Goal: Task Accomplishment & Management: Use online tool/utility

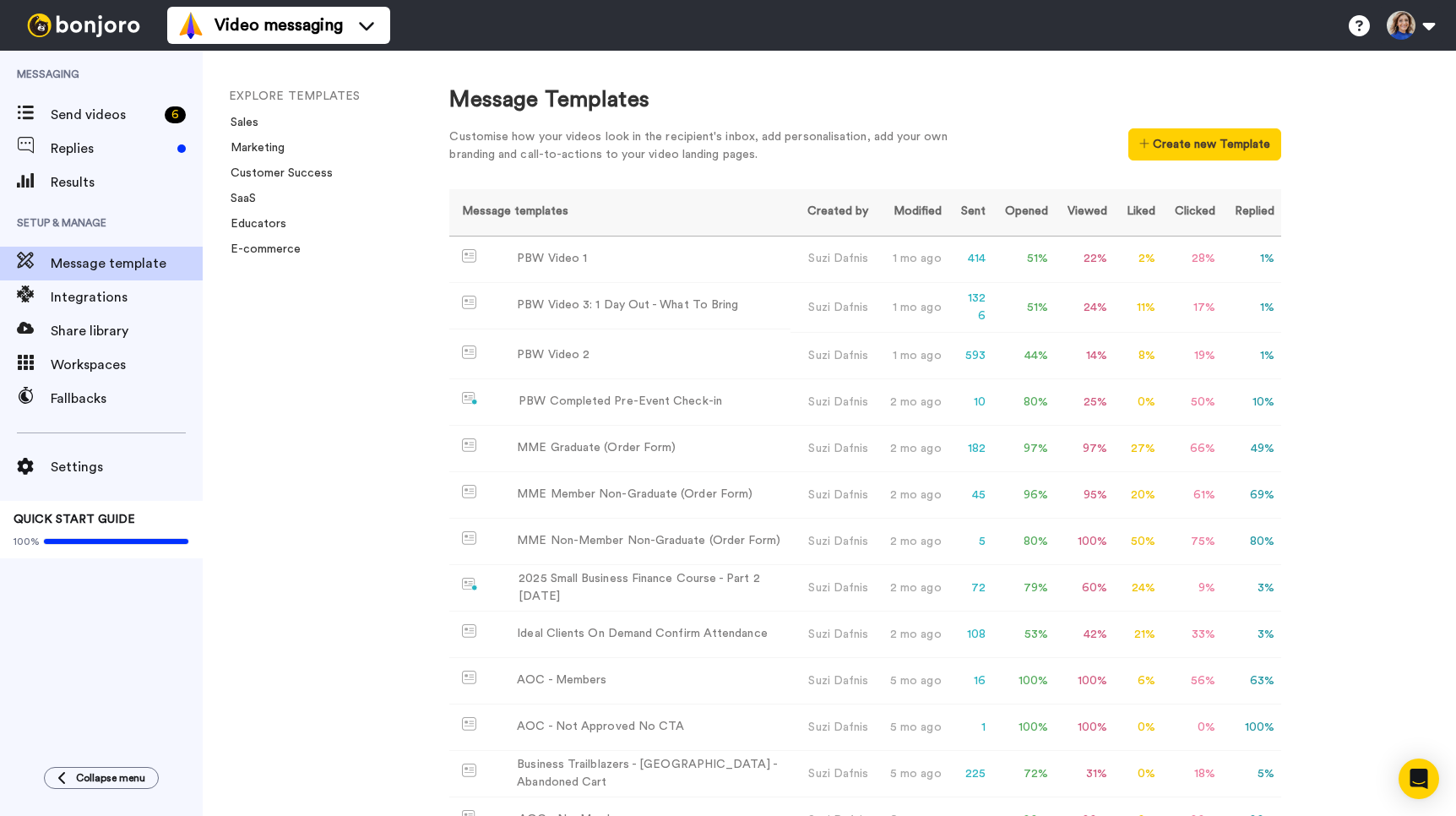
scroll to position [4, 0]
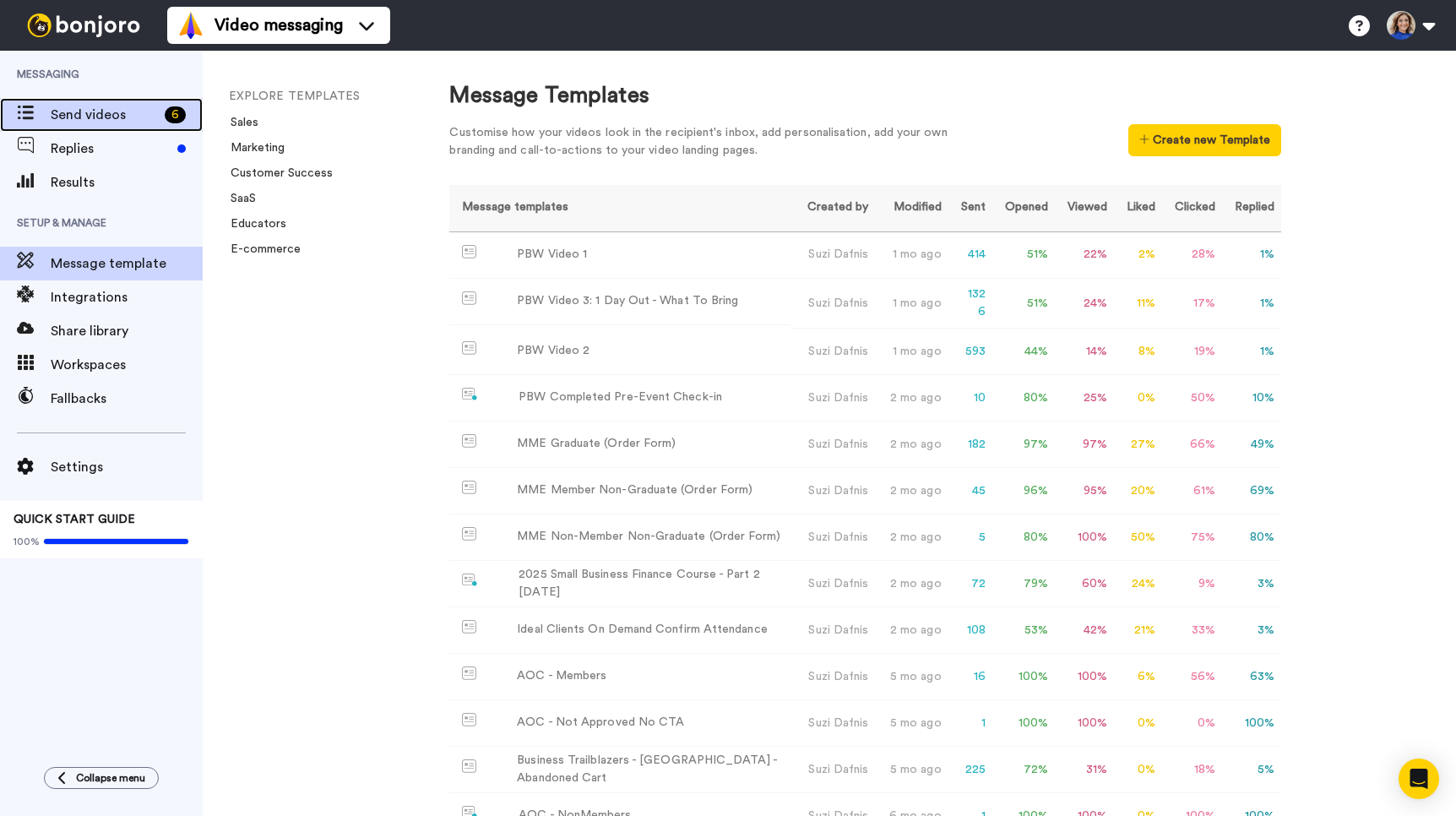
click at [103, 127] on div "Send videos 6" at bounding box center [101, 115] width 202 height 34
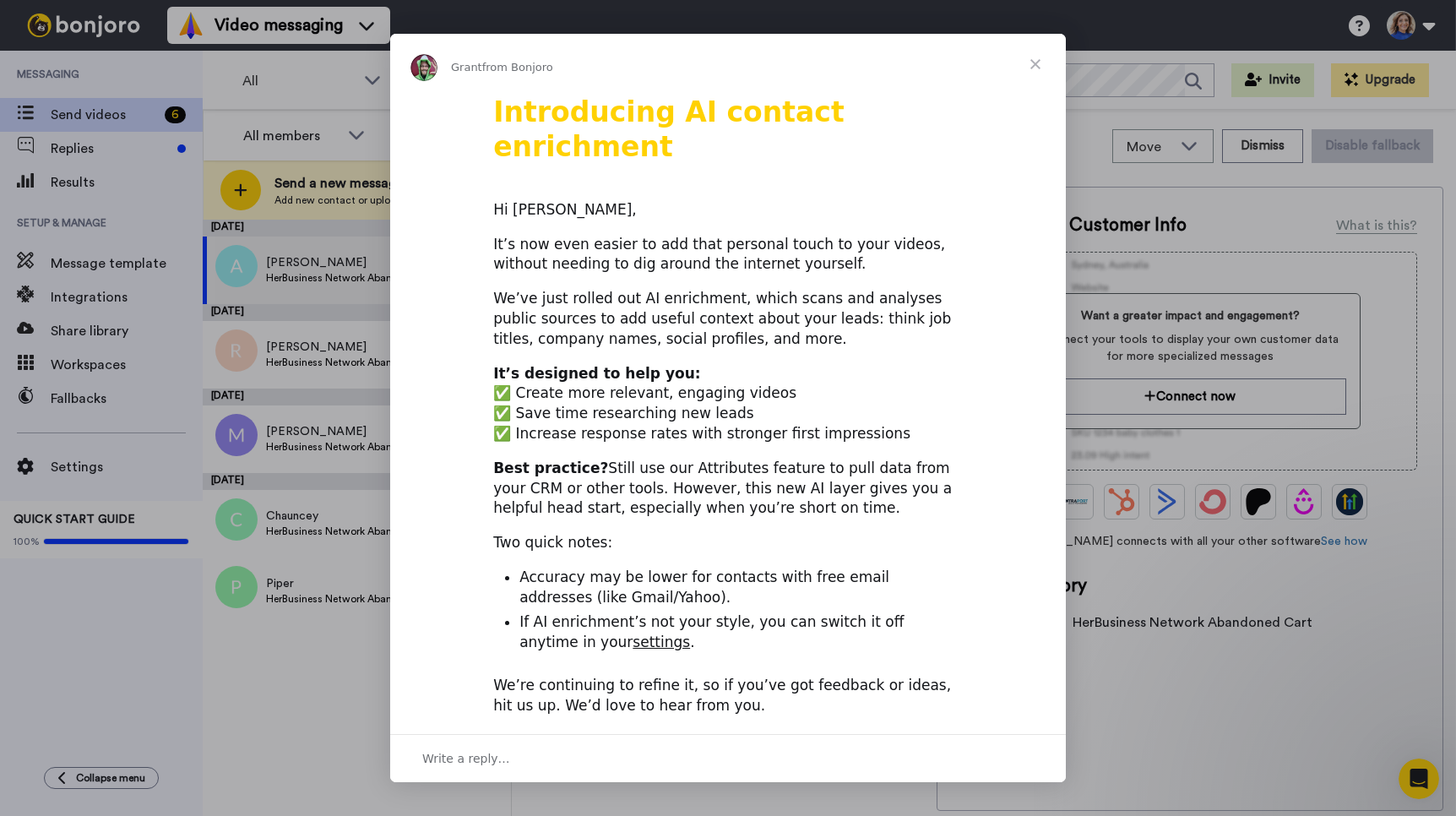
click at [1032, 68] on span "Close" at bounding box center [1035, 64] width 61 height 61
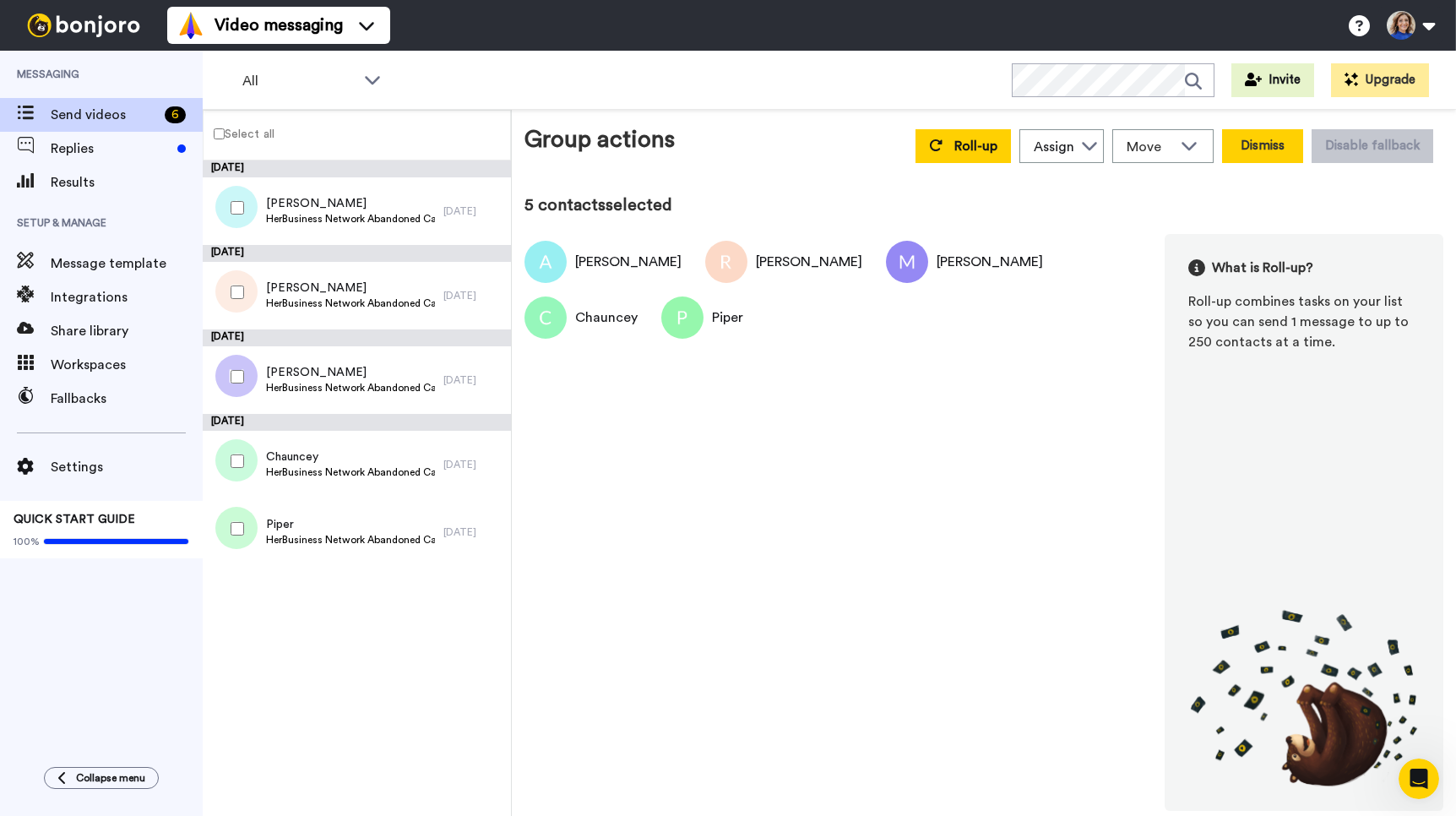
click at [1261, 147] on button "Dismiss" at bounding box center [1262, 146] width 81 height 34
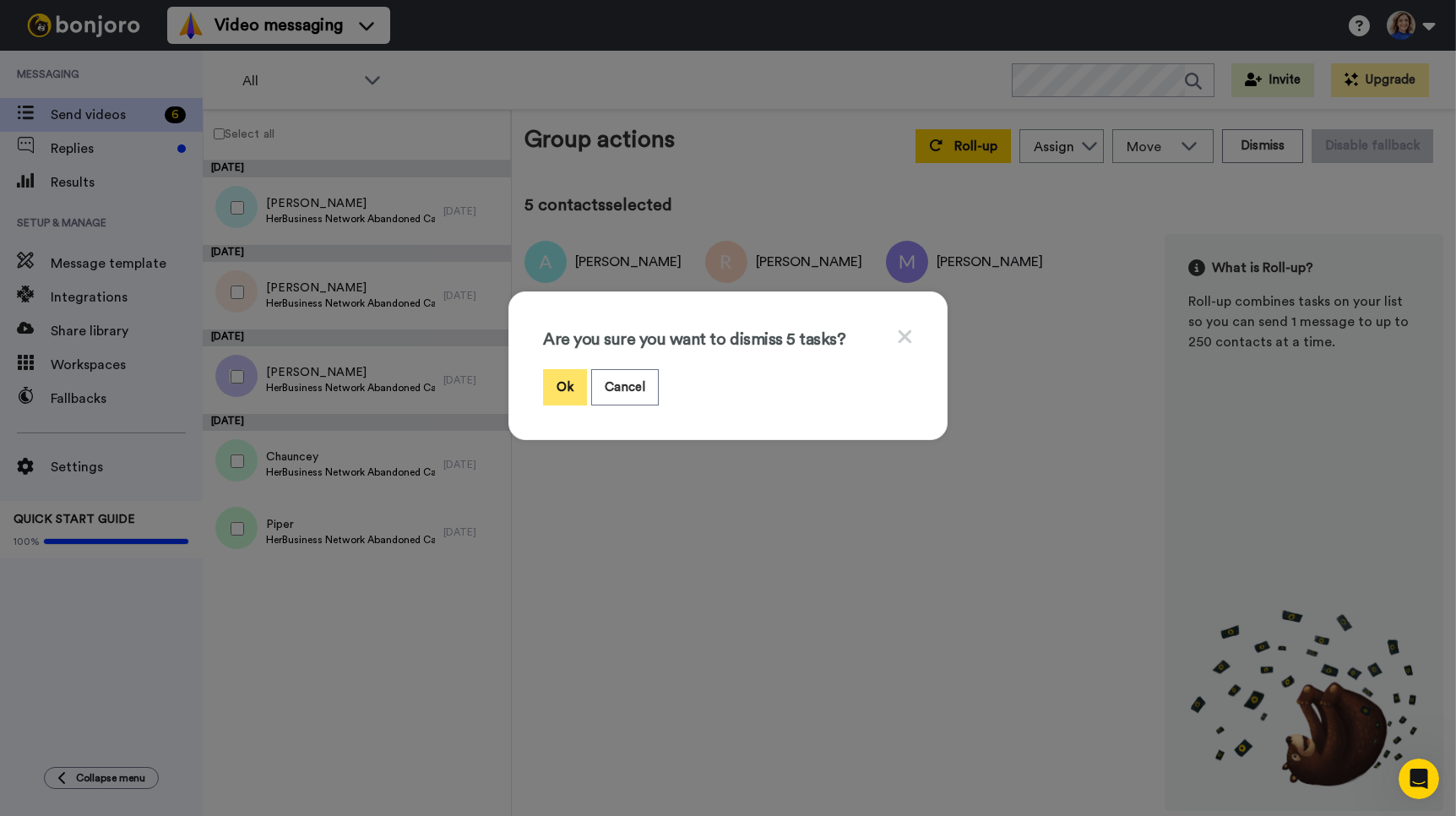
click at [559, 388] on button "Ok" at bounding box center [565, 387] width 44 height 37
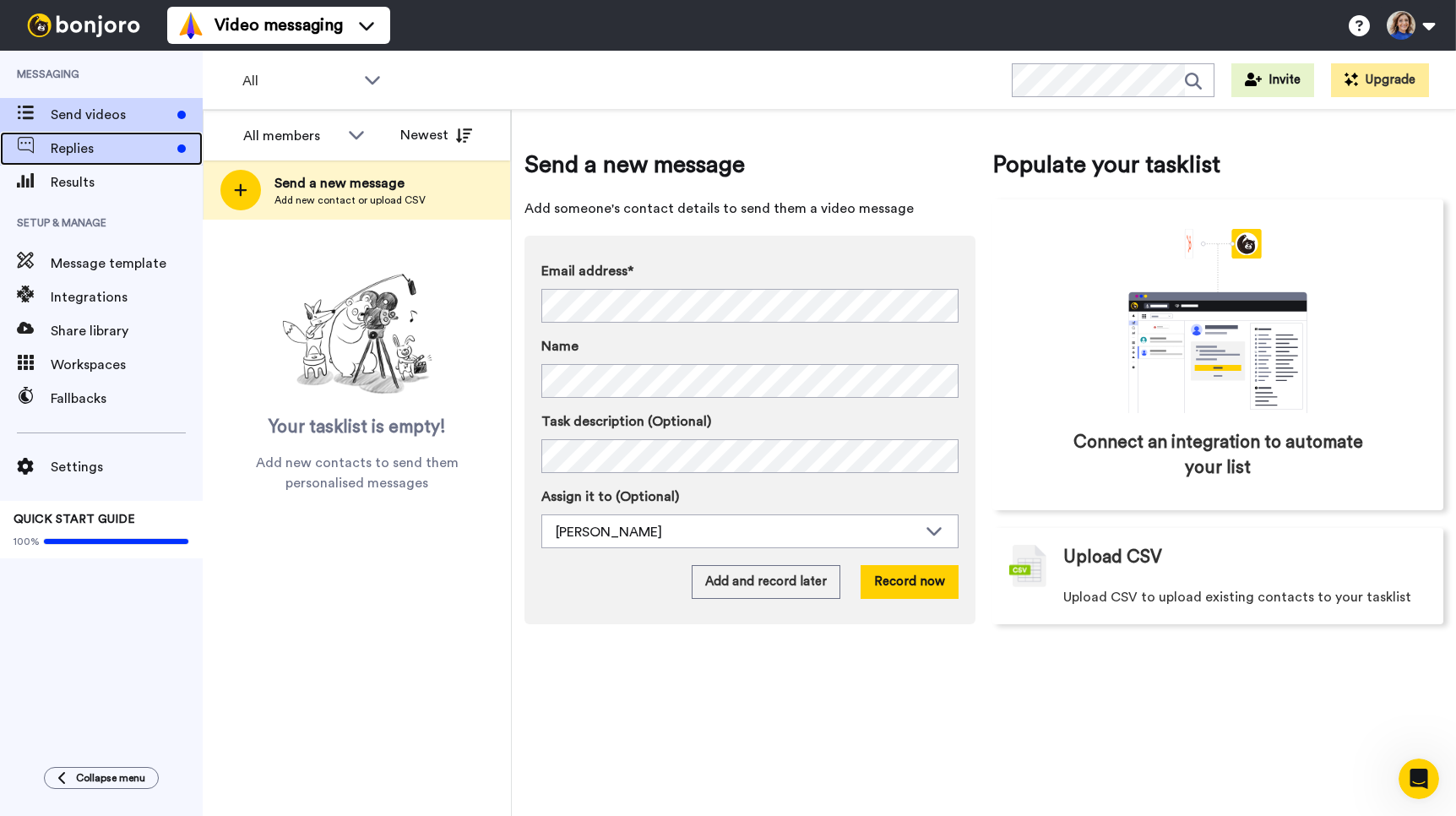
click at [99, 146] on span "Replies" at bounding box center [110, 149] width 120 height 20
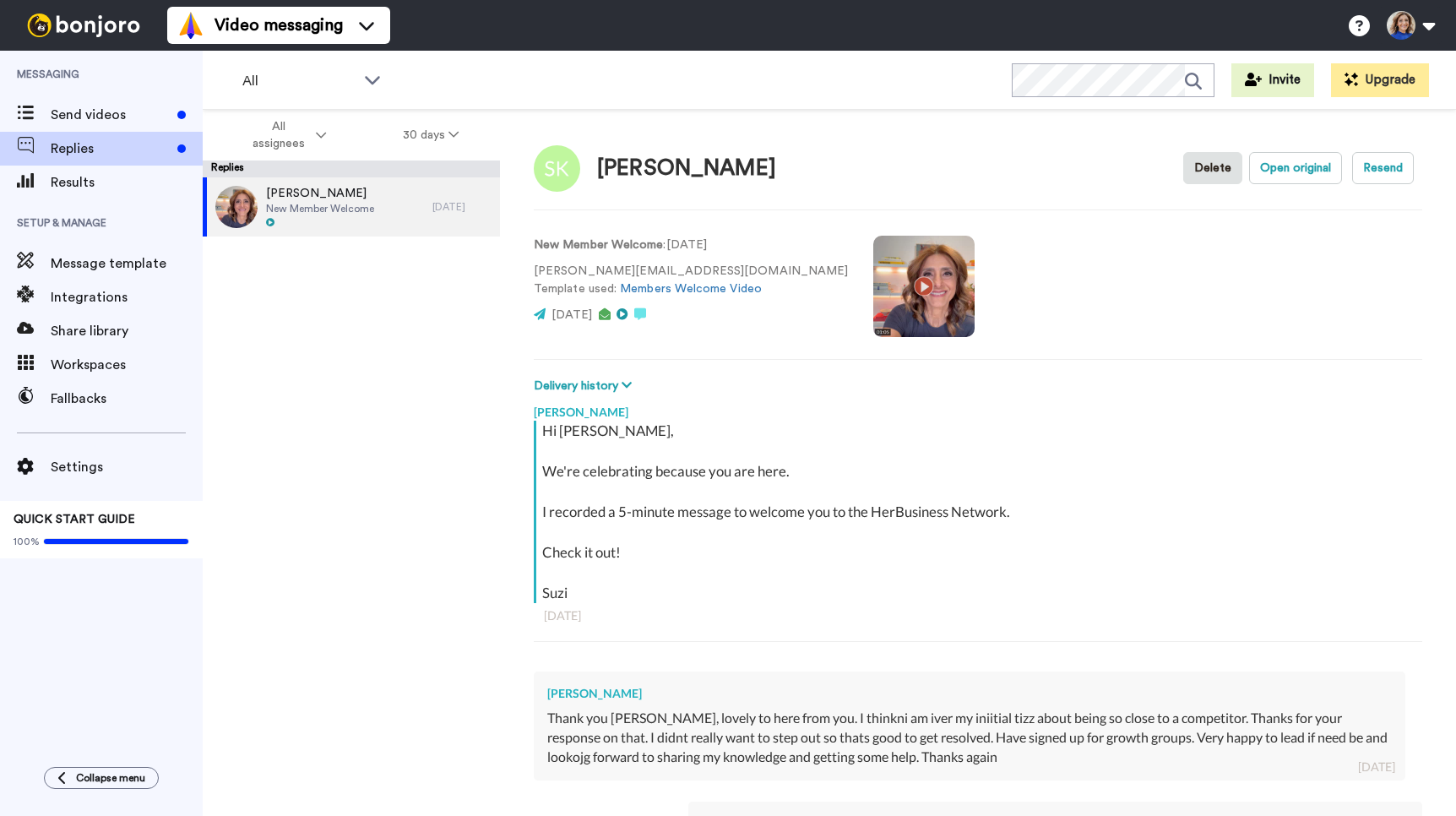
scroll to position [346, 0]
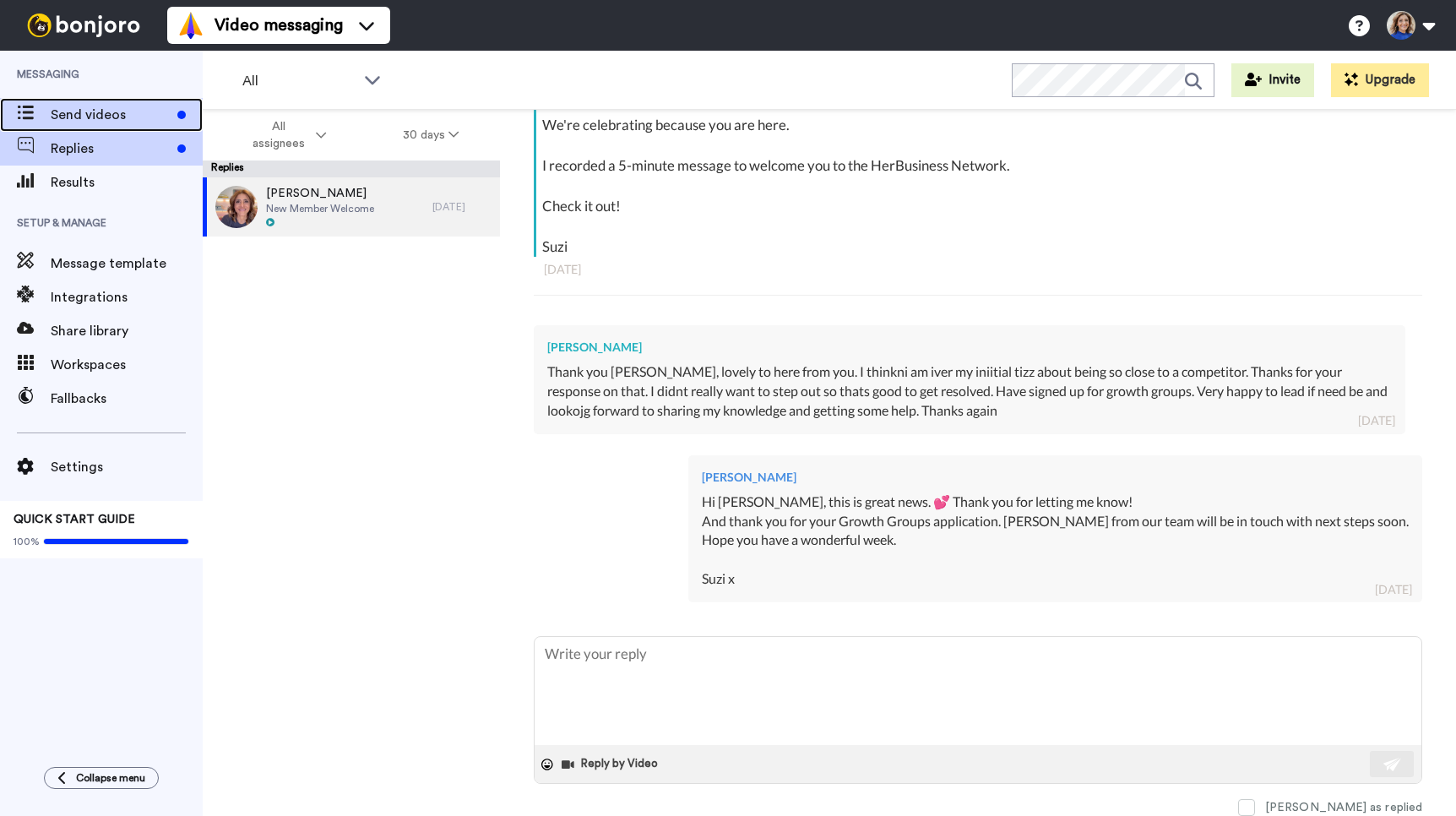
click at [110, 105] on span "Send videos" at bounding box center [110, 115] width 120 height 20
